Goal: Transaction & Acquisition: Purchase product/service

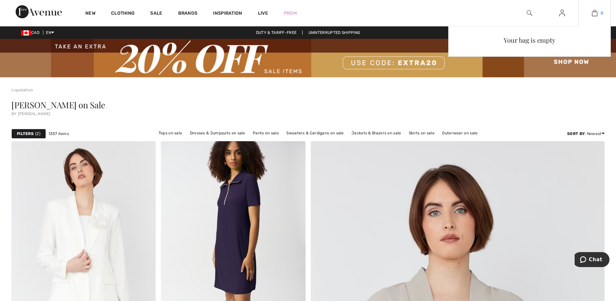
click at [598, 11] on link "0" at bounding box center [595, 13] width 32 height 8
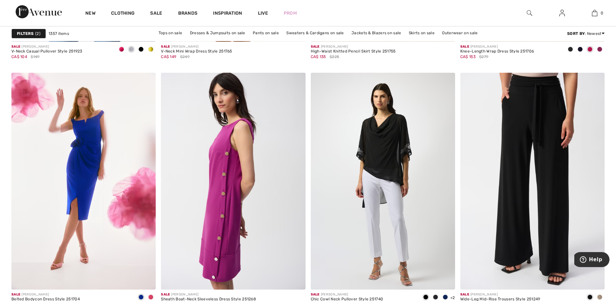
scroll to position [2774, 0]
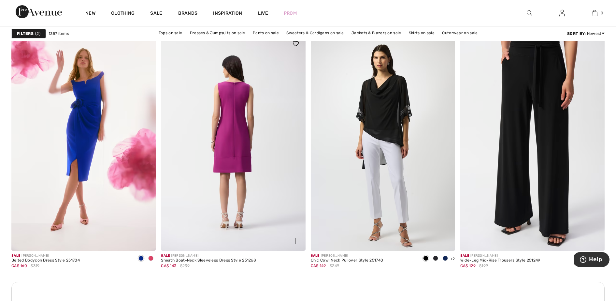
click at [238, 132] on img at bounding box center [233, 142] width 144 height 217
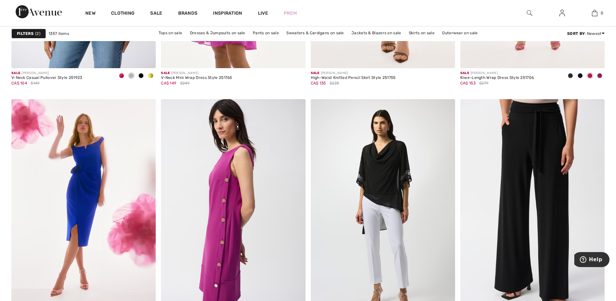
scroll to position [2752, 0]
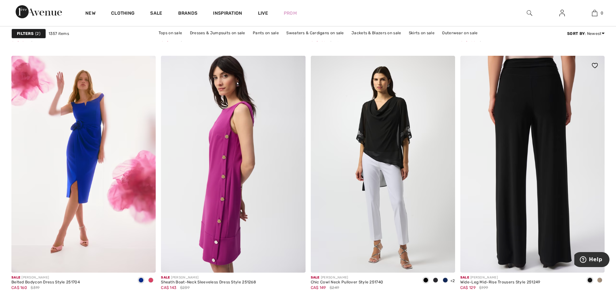
click at [537, 104] on img at bounding box center [532, 164] width 144 height 217
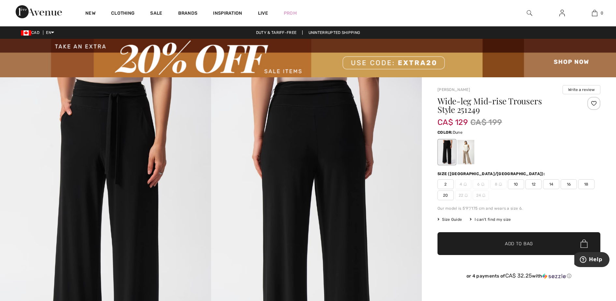
click at [467, 151] on div at bounding box center [465, 152] width 17 height 24
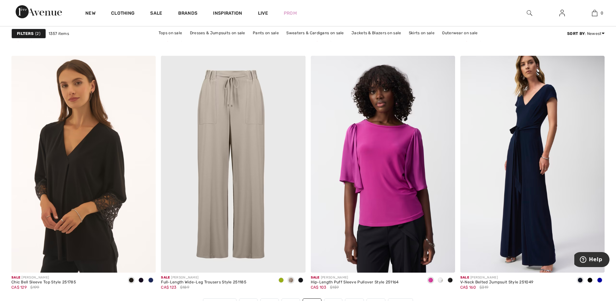
scroll to position [3625, 0]
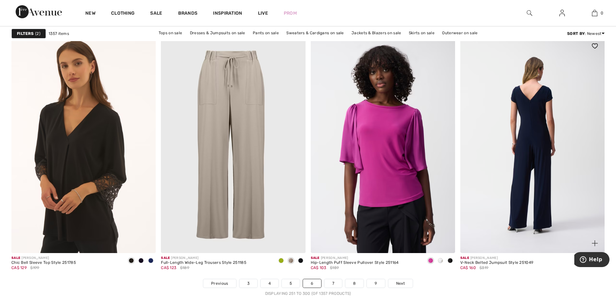
click at [537, 124] on img at bounding box center [532, 144] width 144 height 217
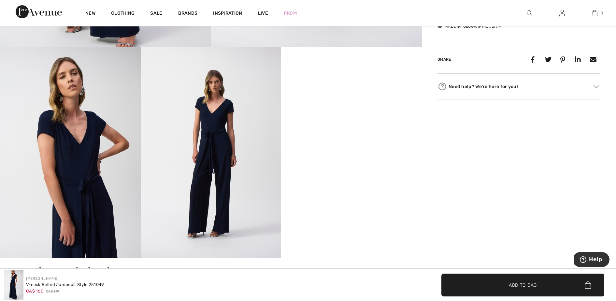
scroll to position [408, 0]
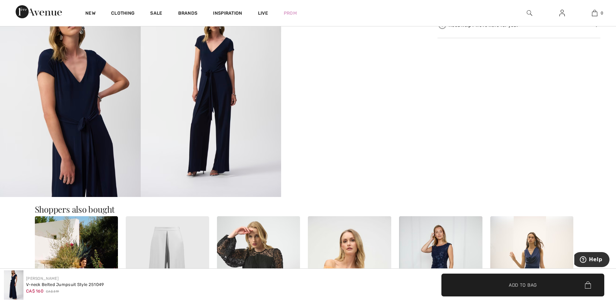
click at [337, 56] on video "Your browser does not support the video tag." at bounding box center [351, 21] width 141 height 70
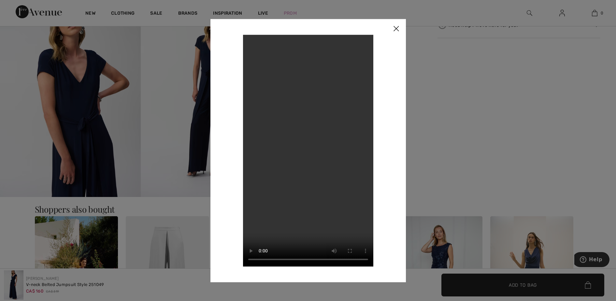
drag, startPoint x: 394, startPoint y: 29, endPoint x: 199, endPoint y: 48, distance: 196.4
click at [393, 29] on img at bounding box center [396, 29] width 20 height 20
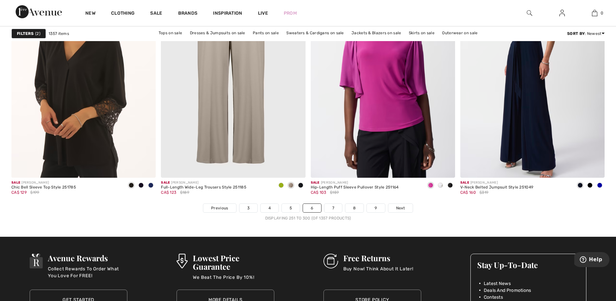
scroll to position [3822, 0]
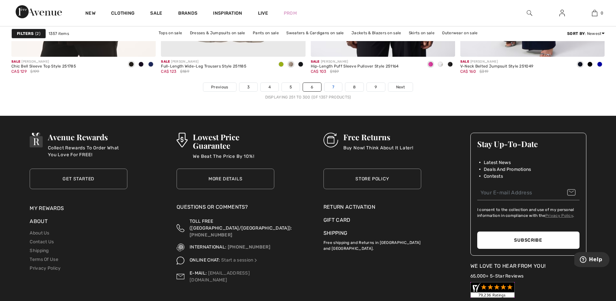
click at [337, 85] on link "7" at bounding box center [333, 87] width 18 height 8
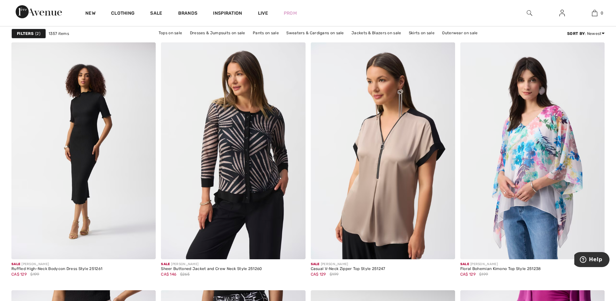
scroll to position [1202, 0]
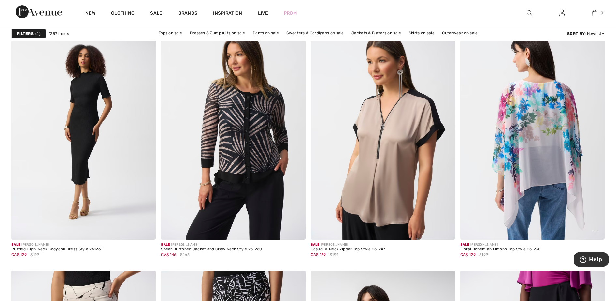
click at [542, 129] on img at bounding box center [532, 131] width 144 height 217
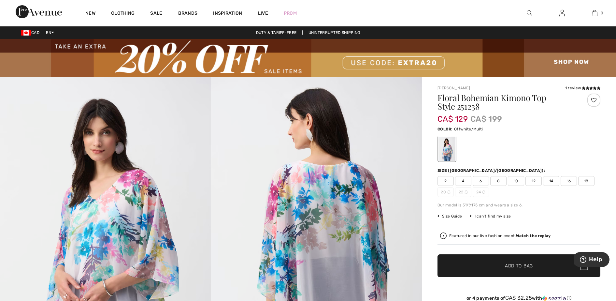
click at [515, 178] on span "10" at bounding box center [516, 181] width 16 height 10
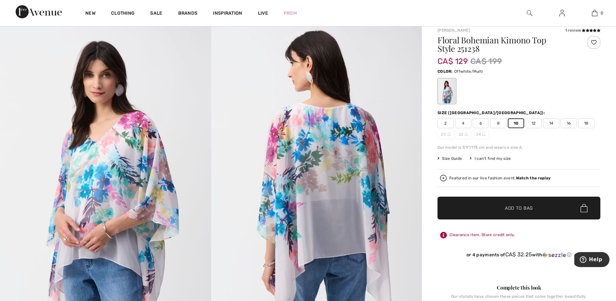
scroll to position [60, 0]
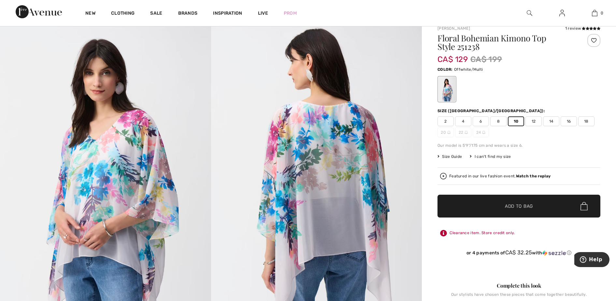
click at [518, 206] on span "Add to Bag" at bounding box center [519, 206] width 28 height 7
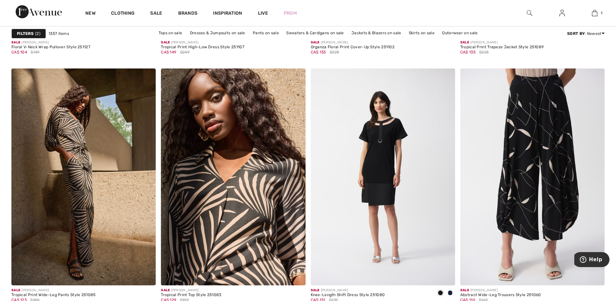
scroll to position [3622, 0]
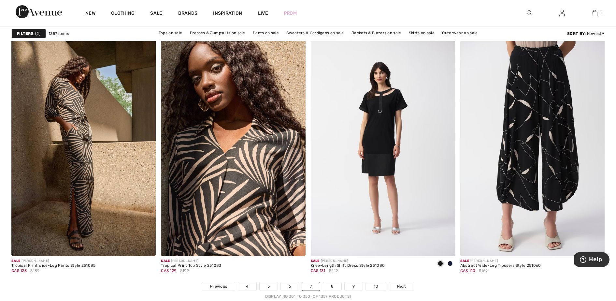
drag, startPoint x: 620, startPoint y: 100, endPoint x: 30, endPoint y: 10, distance: 596.5
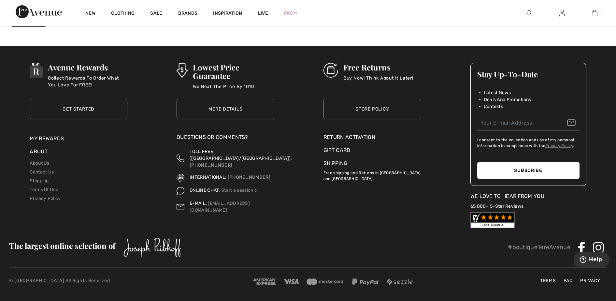
scroll to position [3746, 0]
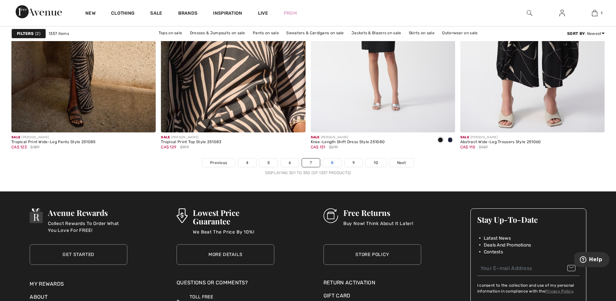
click at [329, 161] on link "8" at bounding box center [332, 162] width 18 height 8
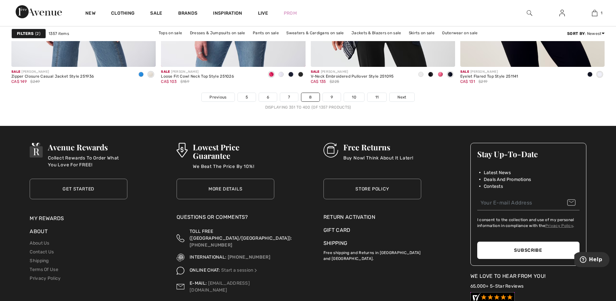
scroll to position [3719, 0]
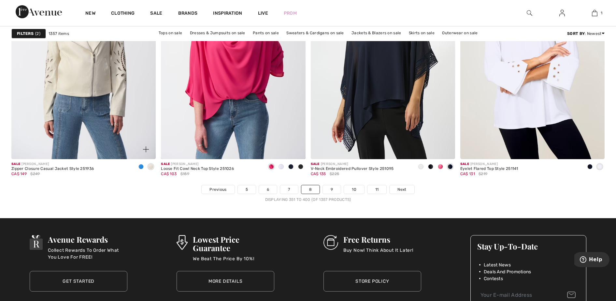
click at [140, 163] on div at bounding box center [141, 167] width 10 height 11
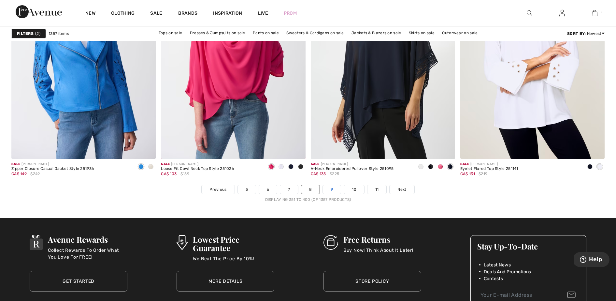
click at [333, 191] on link "9" at bounding box center [332, 189] width 18 height 8
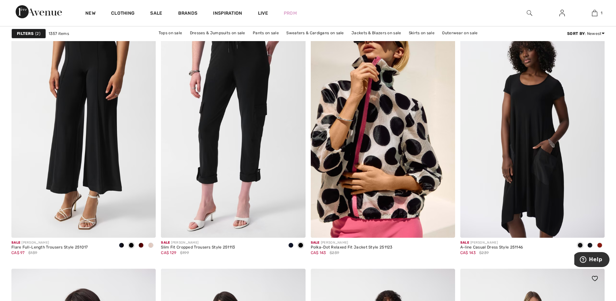
scroll to position [1505, 0]
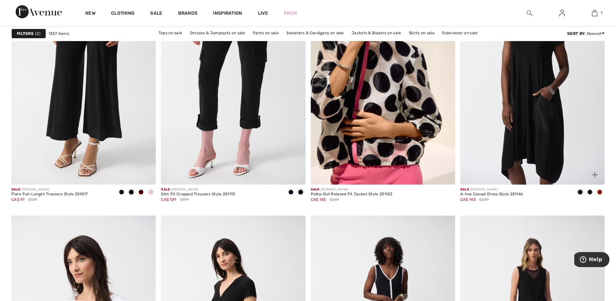
click at [599, 193] on span at bounding box center [599, 191] width 5 height 5
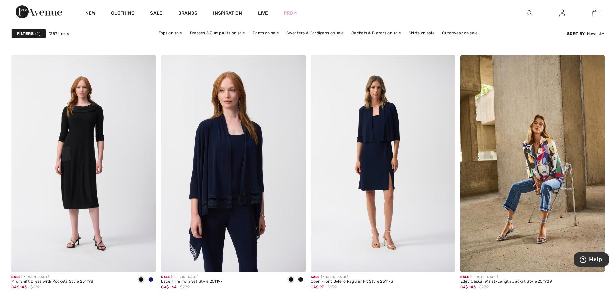
scroll to position [2539, 0]
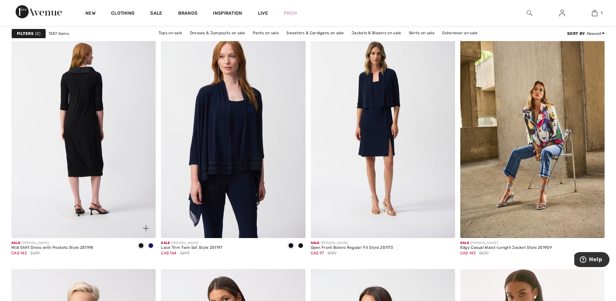
click at [85, 138] on img at bounding box center [83, 129] width 144 height 217
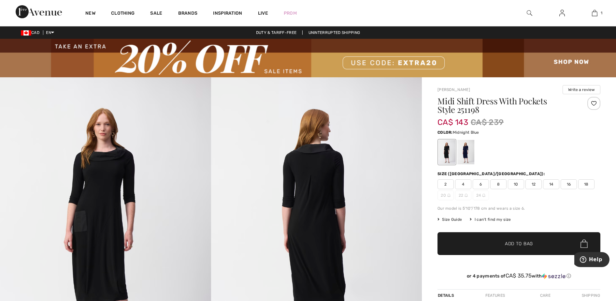
click at [462, 147] on div at bounding box center [465, 152] width 17 height 24
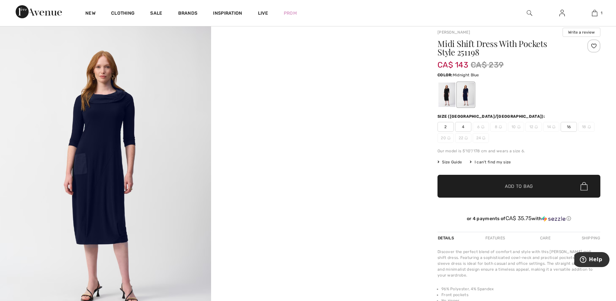
scroll to position [62, 0]
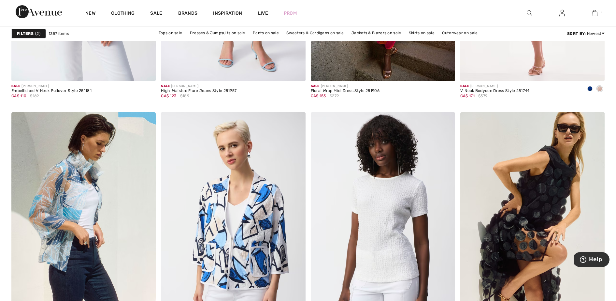
scroll to position [3608, 0]
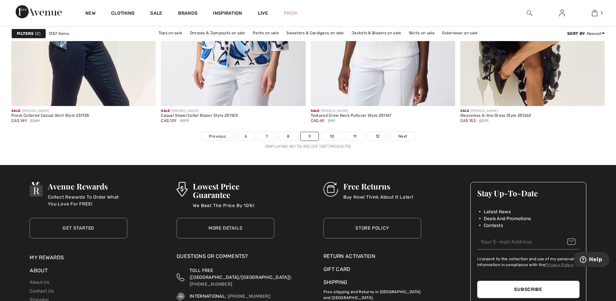
drag, startPoint x: 620, startPoint y: 187, endPoint x: 33, endPoint y: 15, distance: 611.8
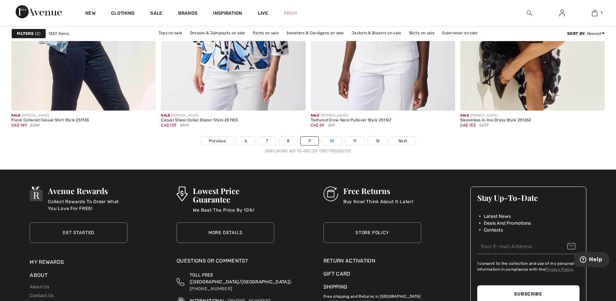
click at [333, 143] on link "10" at bounding box center [332, 141] width 20 height 8
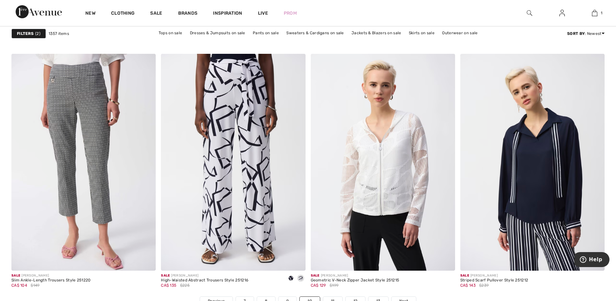
scroll to position [3651, 0]
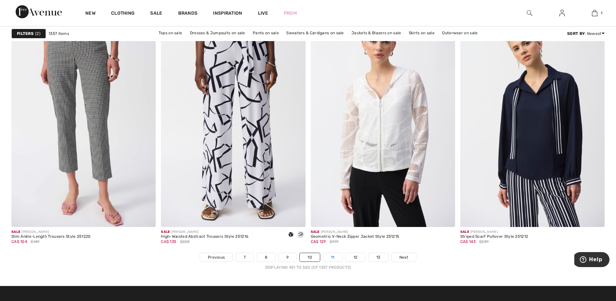
click at [332, 259] on link "11" at bounding box center [332, 257] width 19 height 8
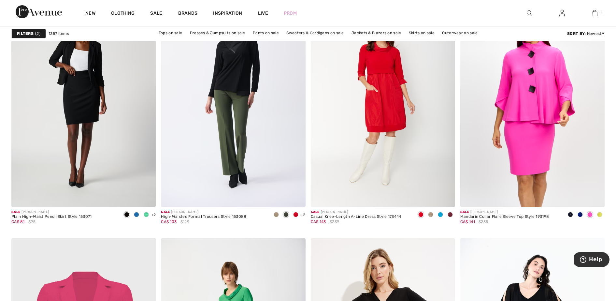
scroll to position [3361, 0]
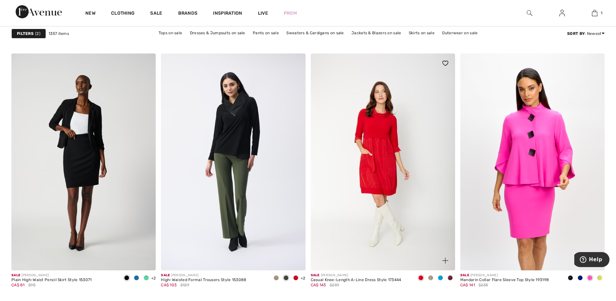
click at [370, 151] on img at bounding box center [383, 161] width 144 height 217
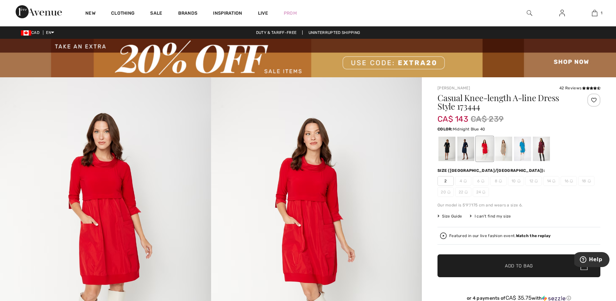
click at [468, 152] on div at bounding box center [465, 149] width 17 height 24
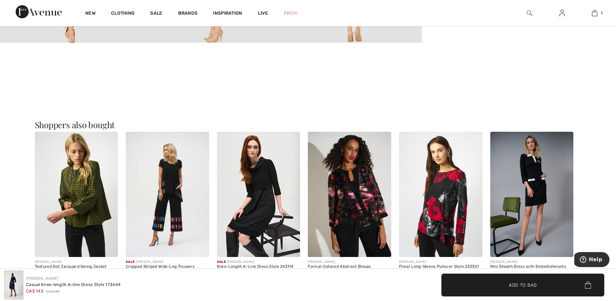
scroll to position [760, 0]
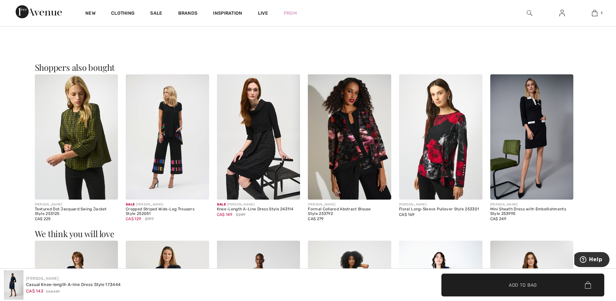
click at [153, 159] on img at bounding box center [167, 136] width 83 height 125
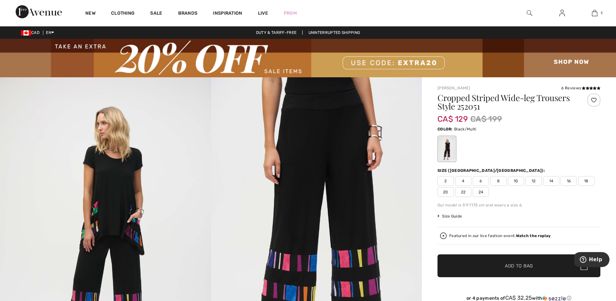
click at [535, 182] on span "12" at bounding box center [534, 181] width 16 height 10
click at [506, 267] on span "Add to Bag" at bounding box center [519, 265] width 28 height 7
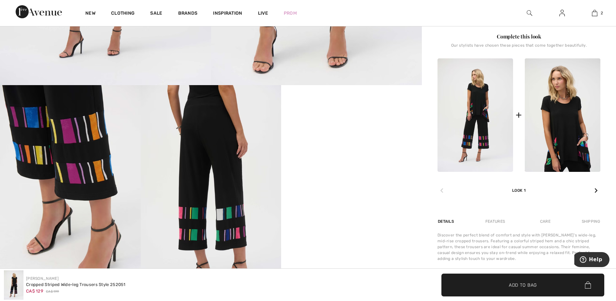
scroll to position [328, 0]
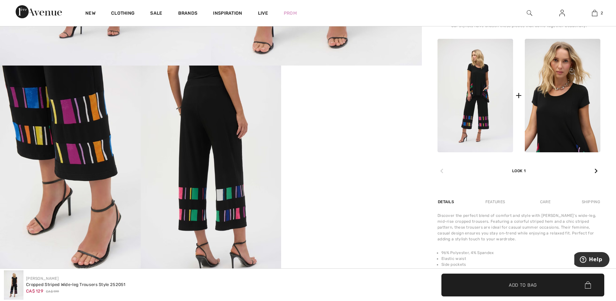
click at [559, 128] on img at bounding box center [563, 95] width 76 height 113
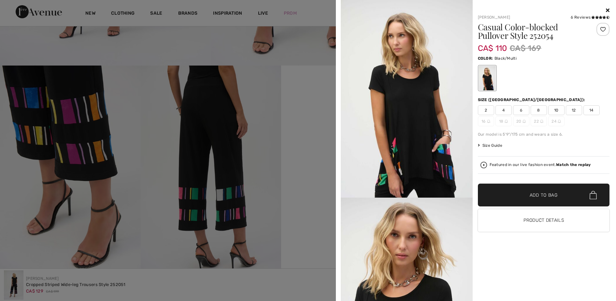
click at [557, 109] on span "10" at bounding box center [556, 110] width 16 height 10
click at [558, 193] on span "✔ Added to Bag Add to Bag" at bounding box center [544, 194] width 132 height 23
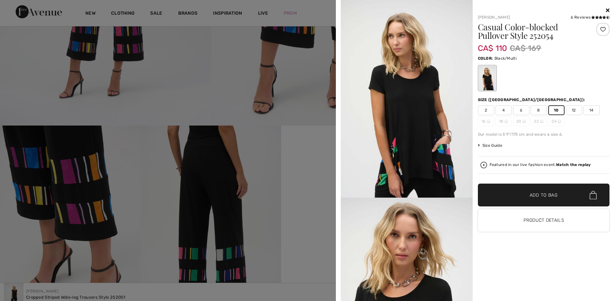
scroll to position [0, 0]
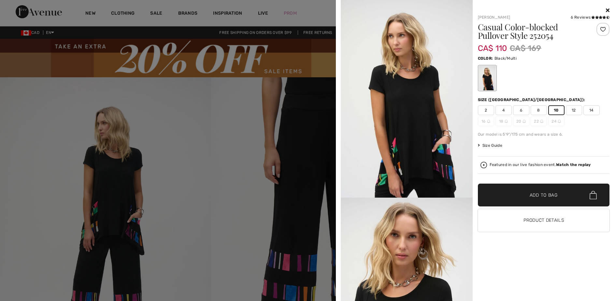
click at [606, 8] on icon at bounding box center [608, 9] width 4 height 5
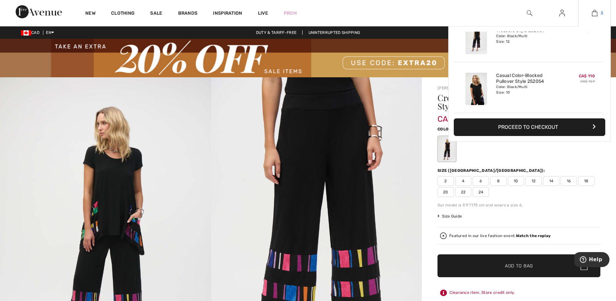
click at [594, 14] on img at bounding box center [595, 13] width 6 height 8
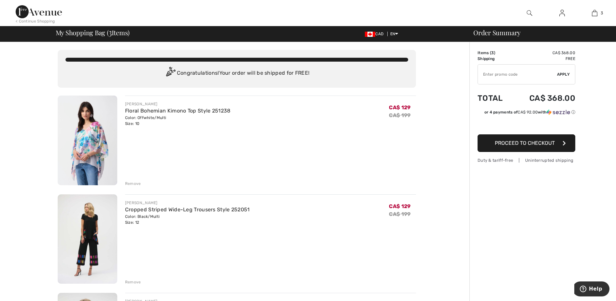
click at [130, 183] on div "Remove" at bounding box center [133, 183] width 16 height 6
